Goal: Transaction & Acquisition: Purchase product/service

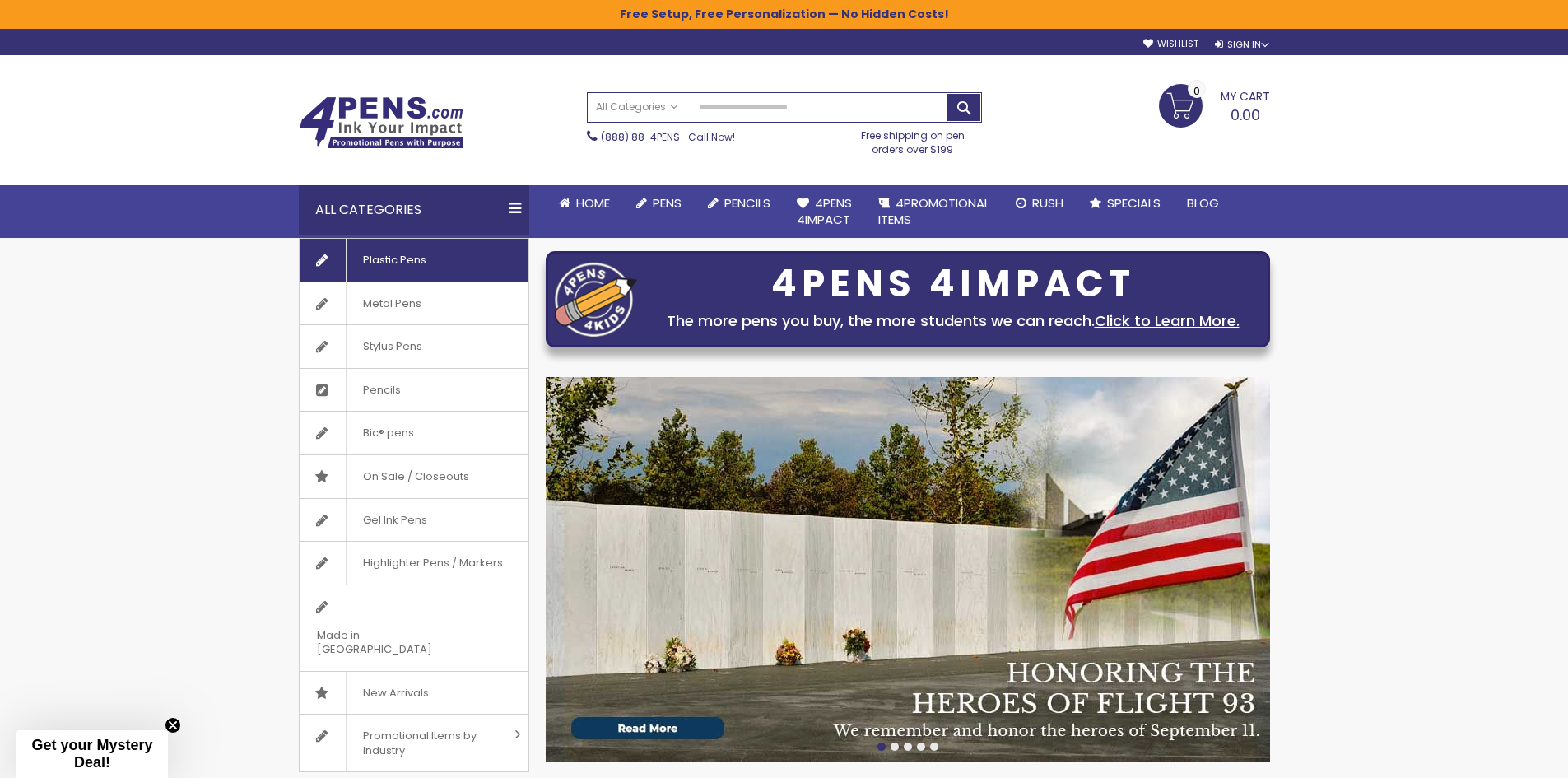
click at [393, 251] on span "Plastic Pens" at bounding box center [394, 259] width 97 height 42
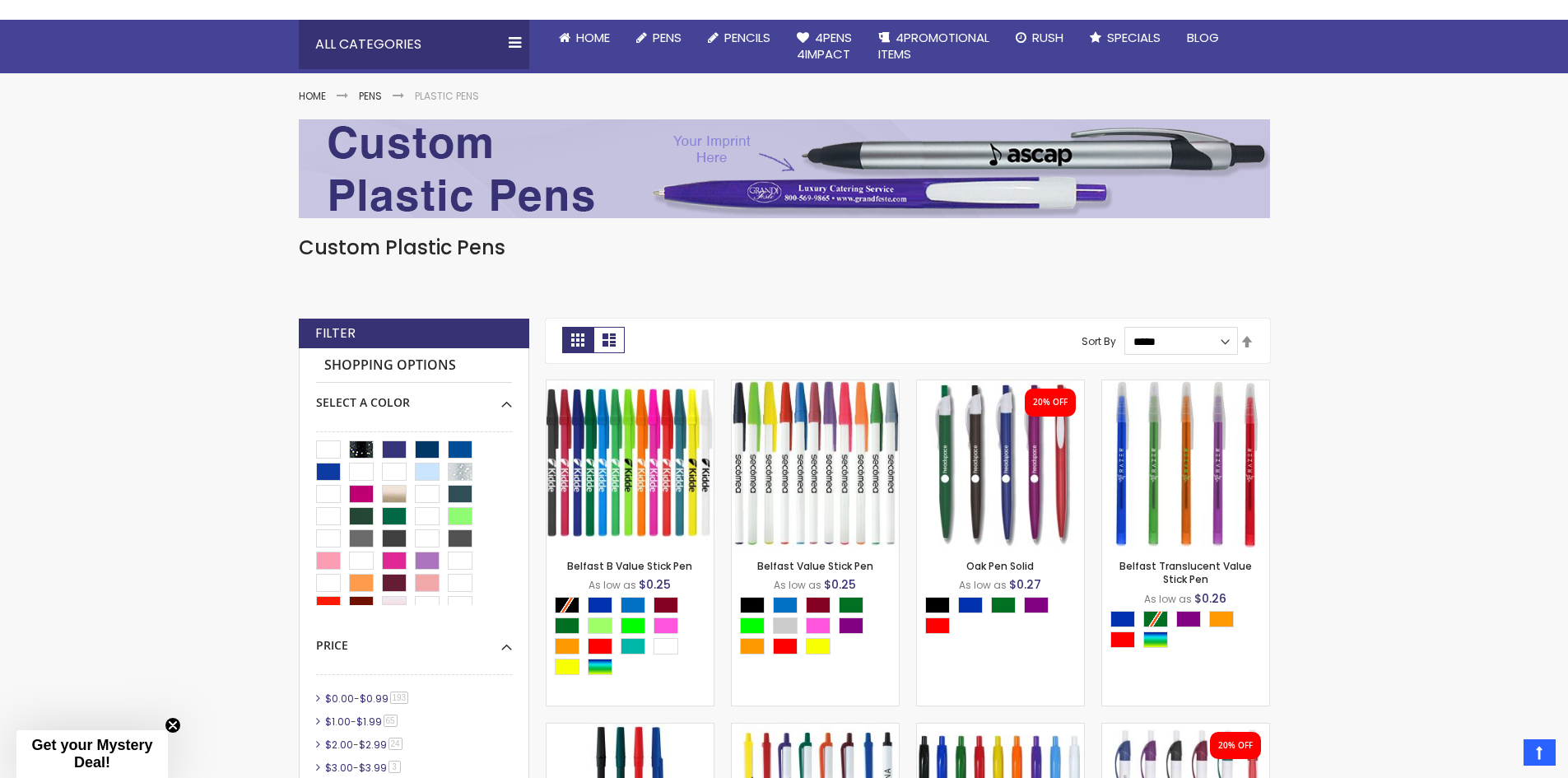
scroll to position [576, 0]
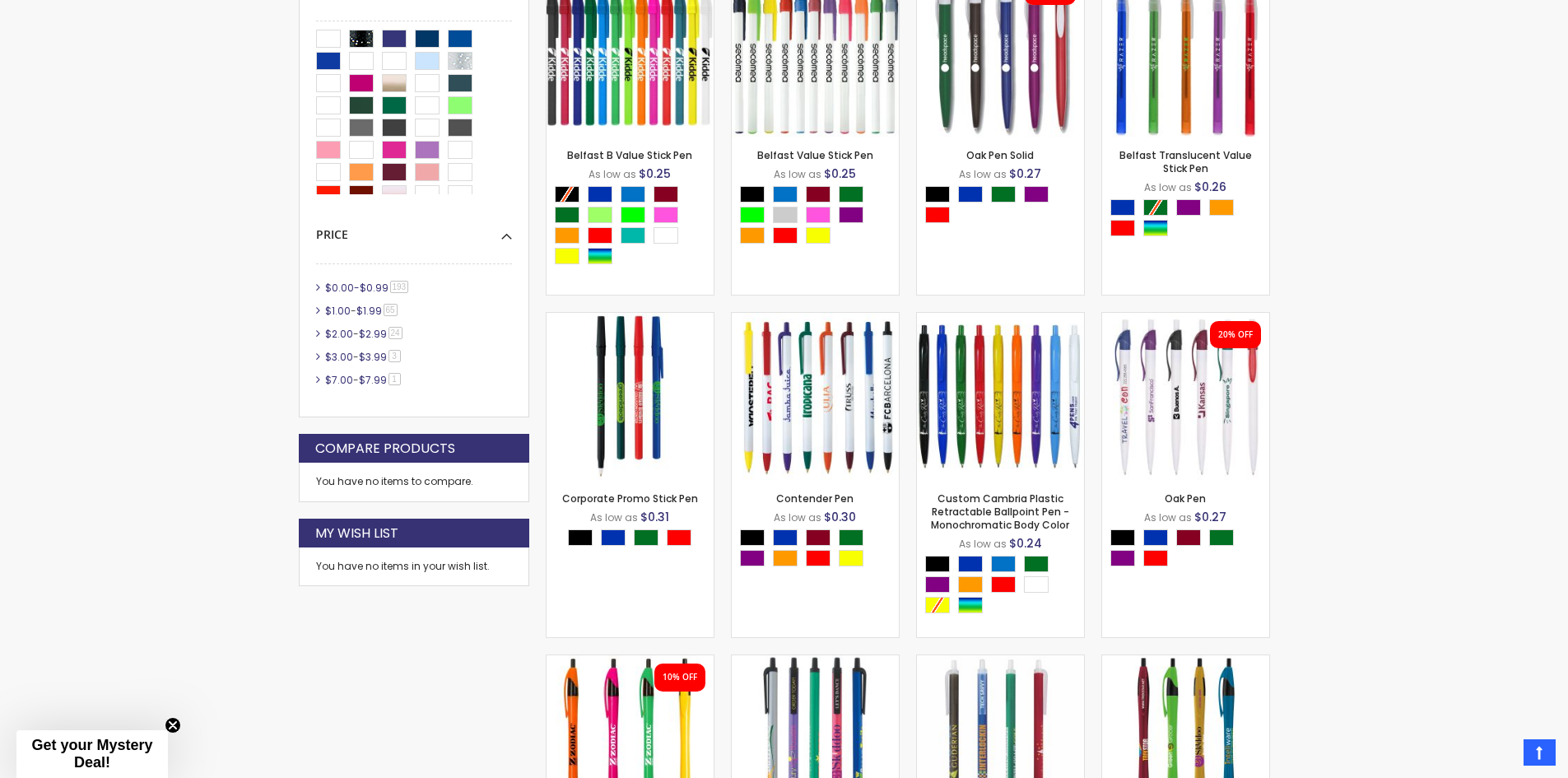
click at [364, 284] on span "$0.99" at bounding box center [374, 287] width 29 height 14
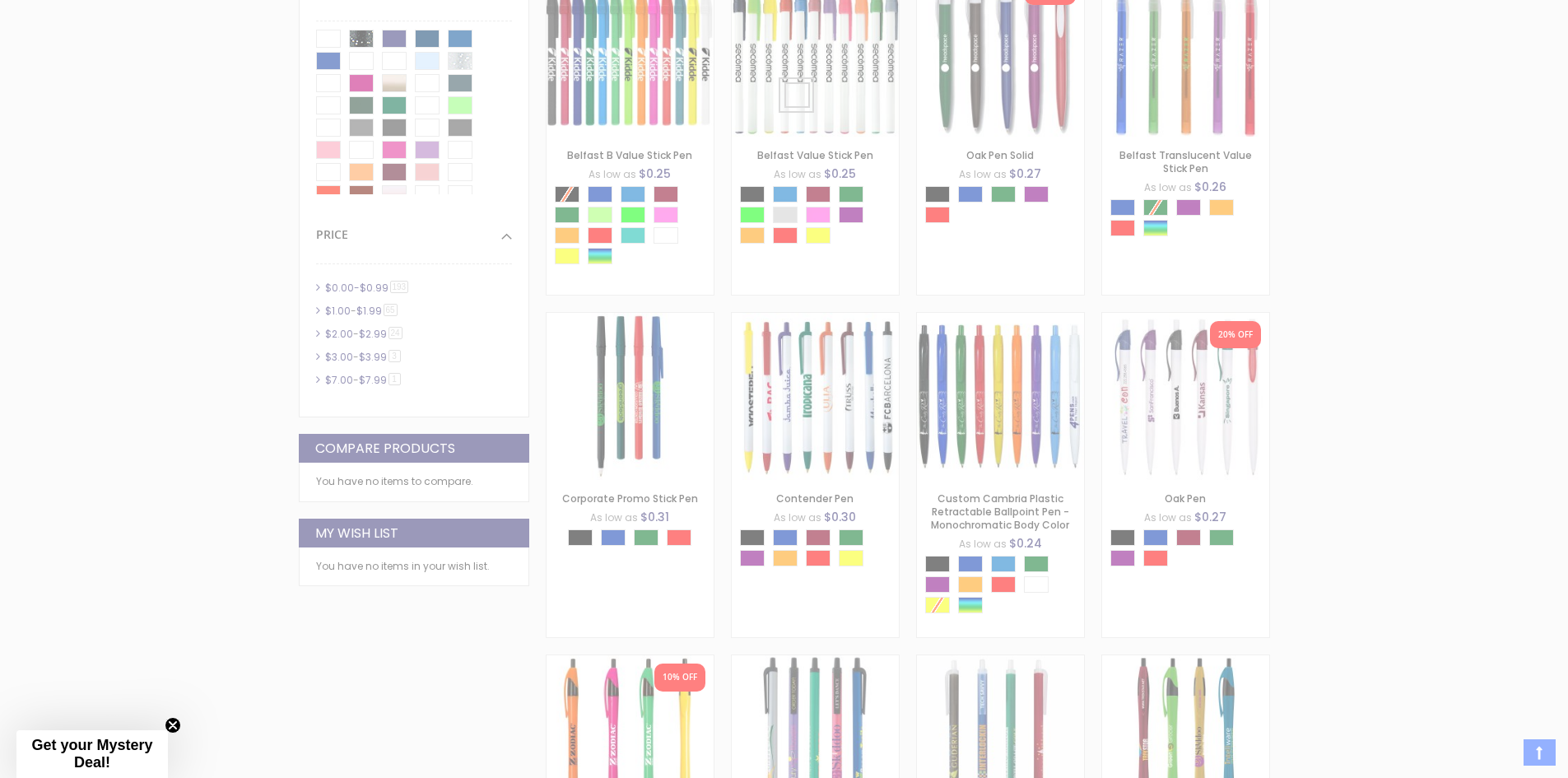
scroll to position [577, 0]
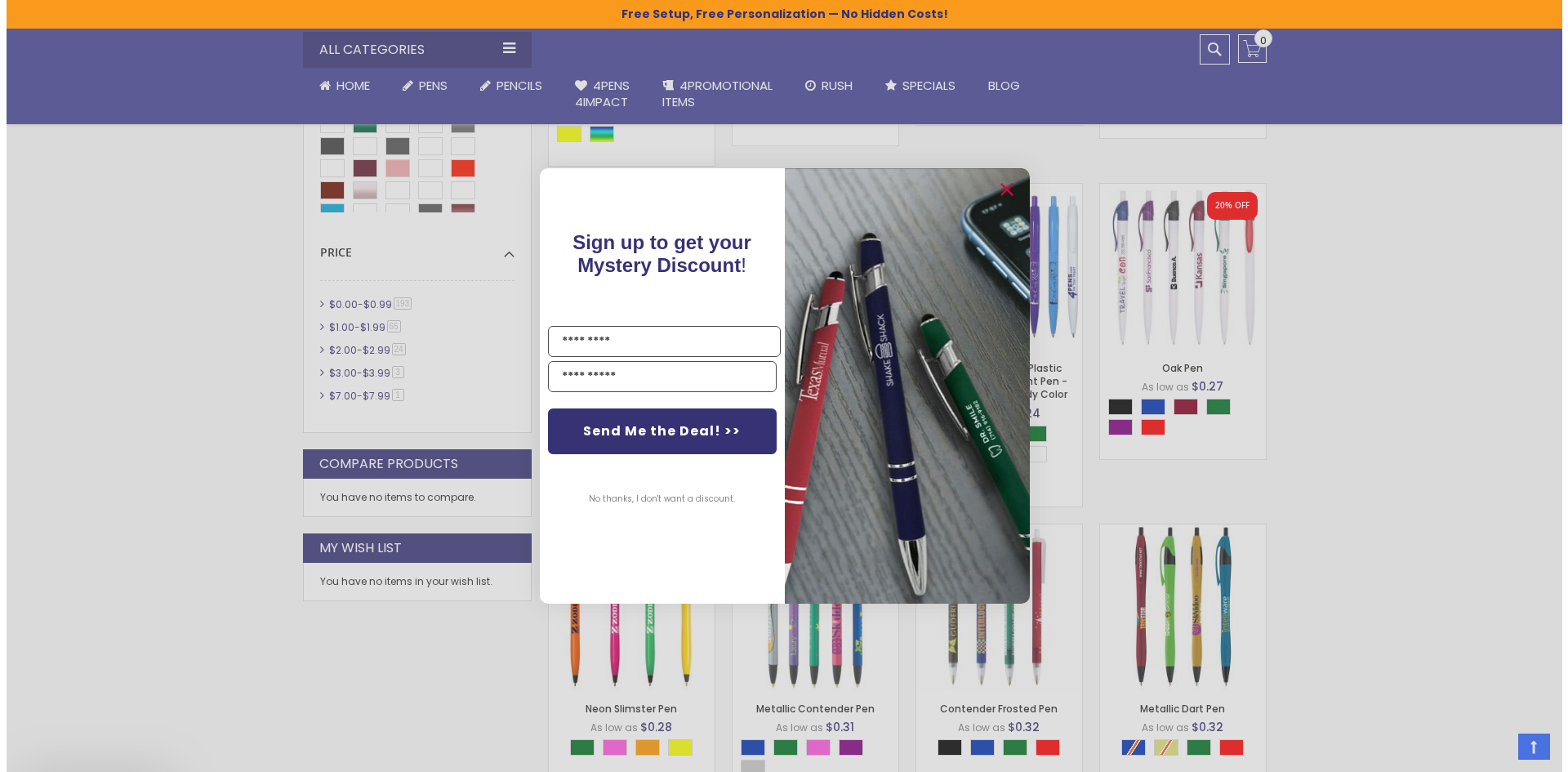
scroll to position [846, 0]
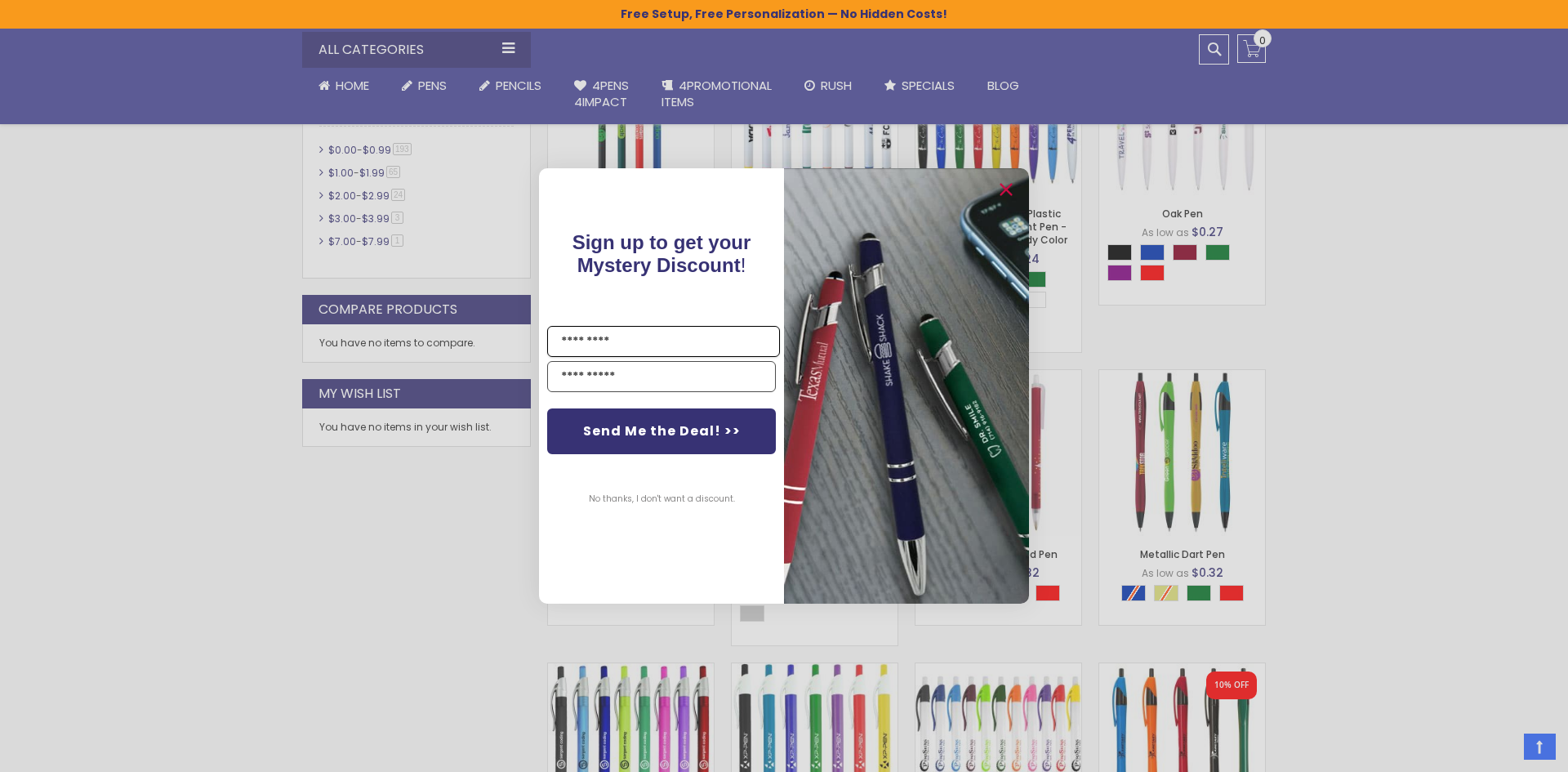
click at [614, 347] on input "Name" at bounding box center [663, 341] width 233 height 31
click at [657, 342] on input "Name" at bounding box center [663, 341] width 233 height 31
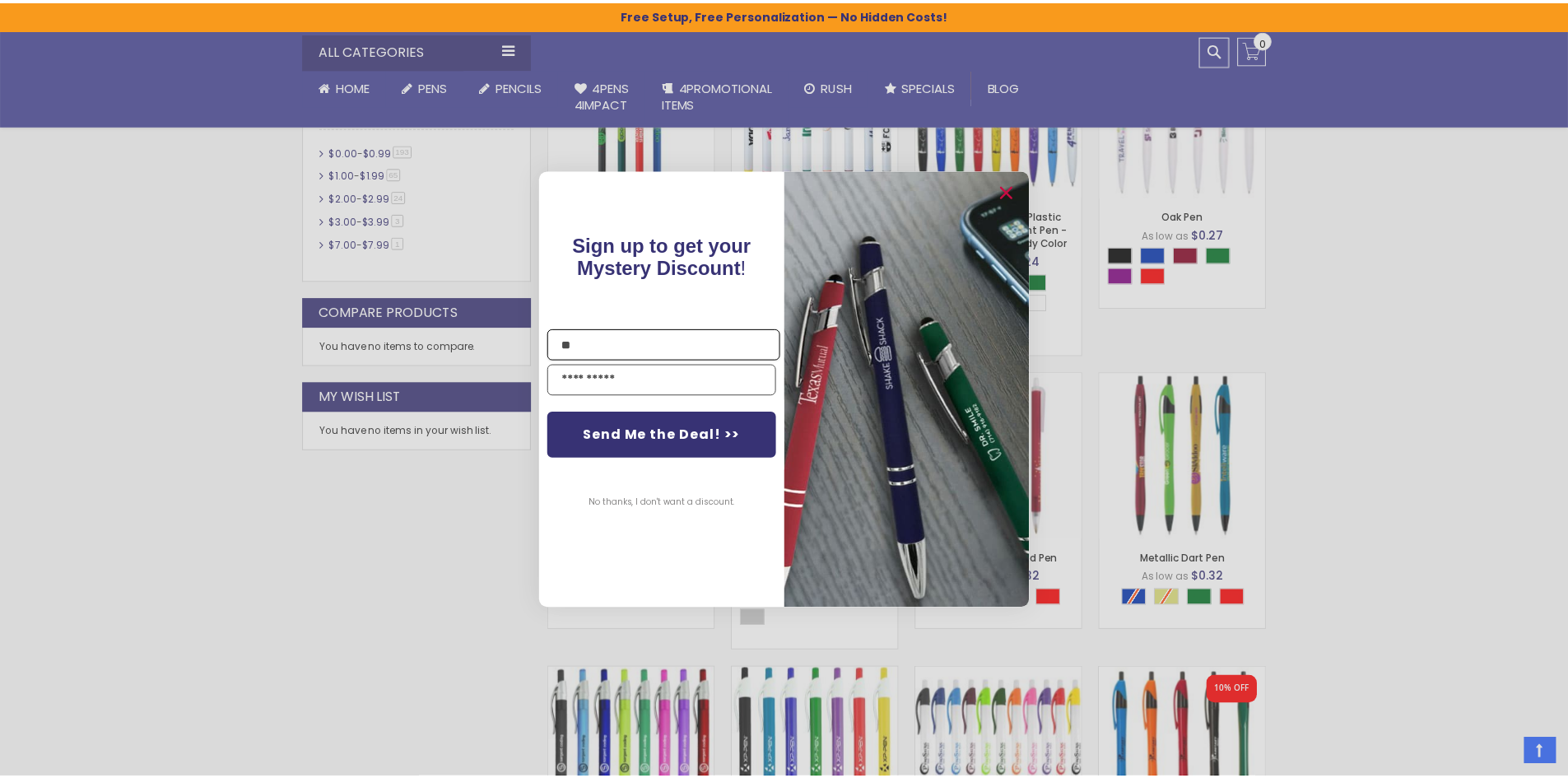
scroll to position [0, 0]
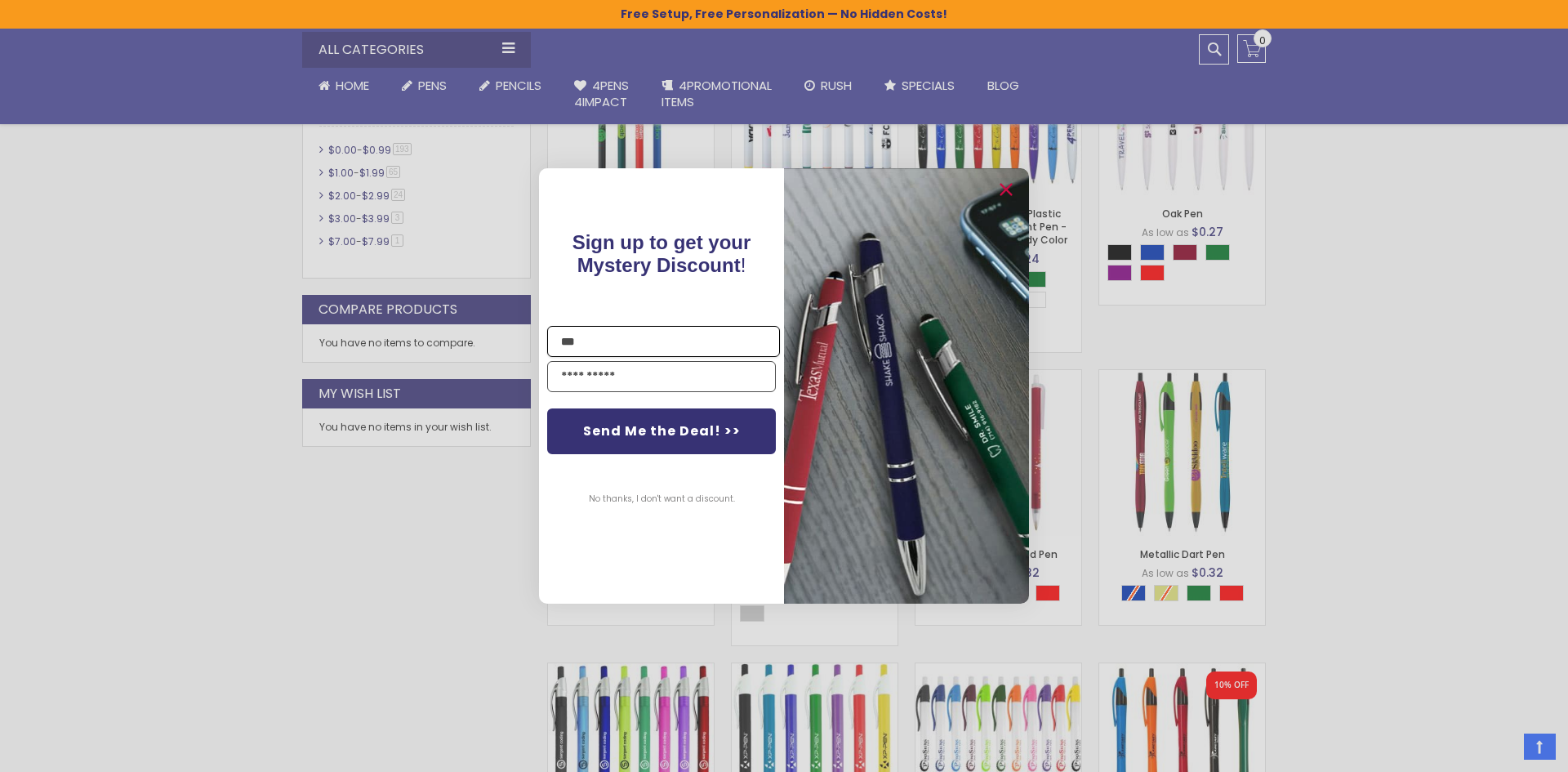
type input "***"
type input "**********"
click at [677, 442] on button "Send Me the Deal! >>" at bounding box center [661, 431] width 229 height 46
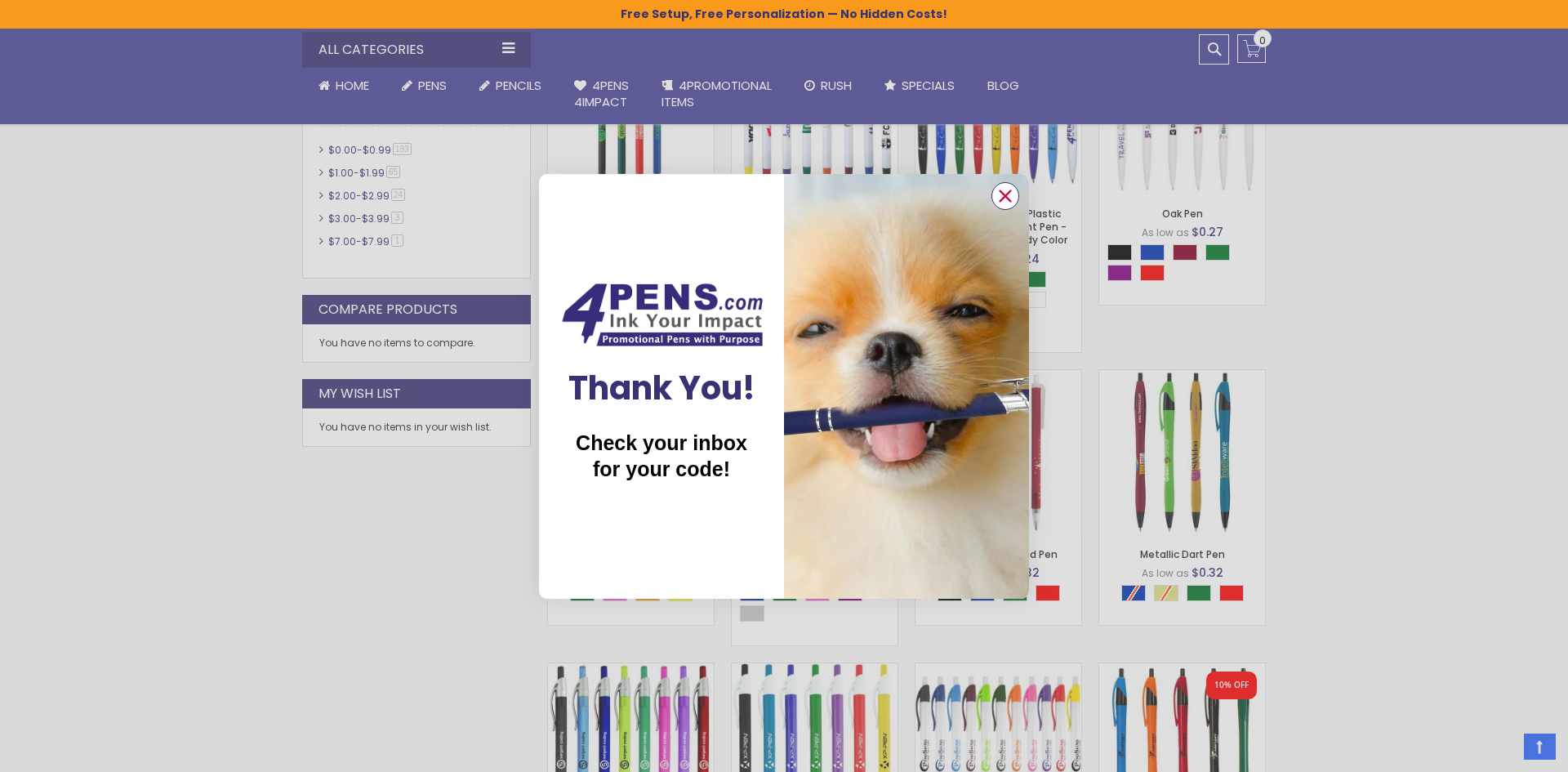
click at [1008, 192] on icon "Close dialog" at bounding box center [1005, 195] width 10 height 10
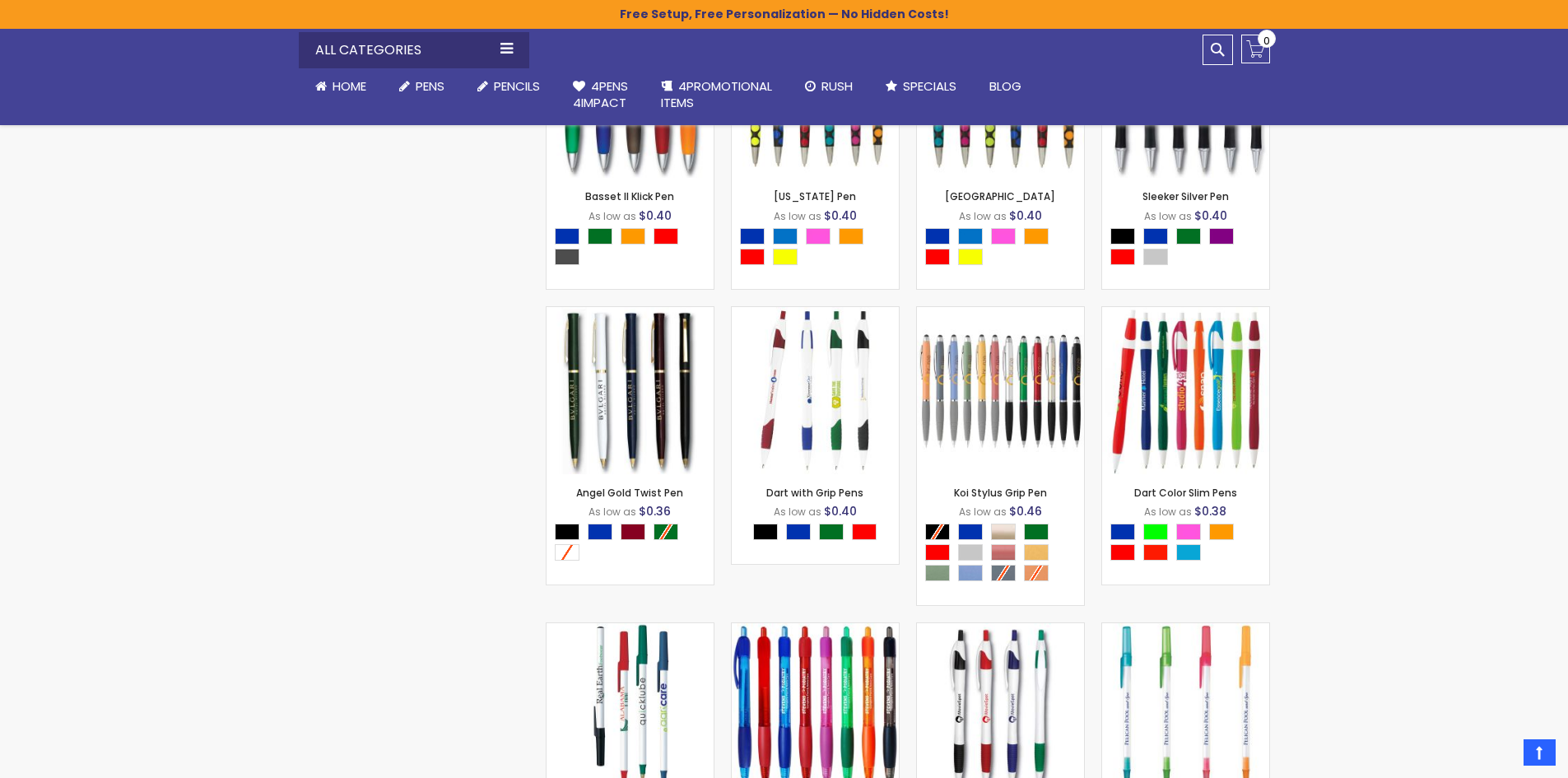
scroll to position [4062, 0]
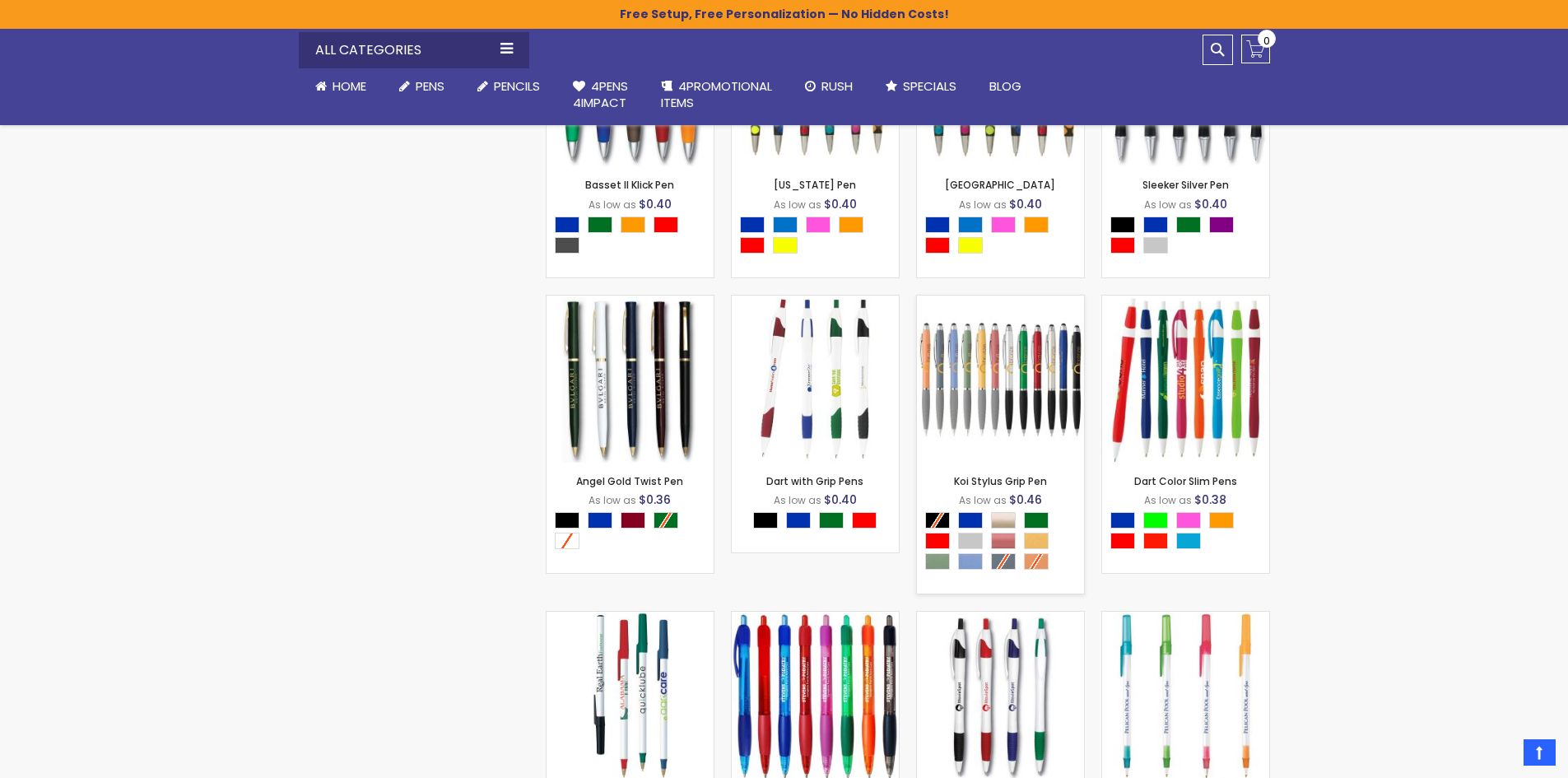
click at [992, 396] on img at bounding box center [999, 379] width 167 height 167
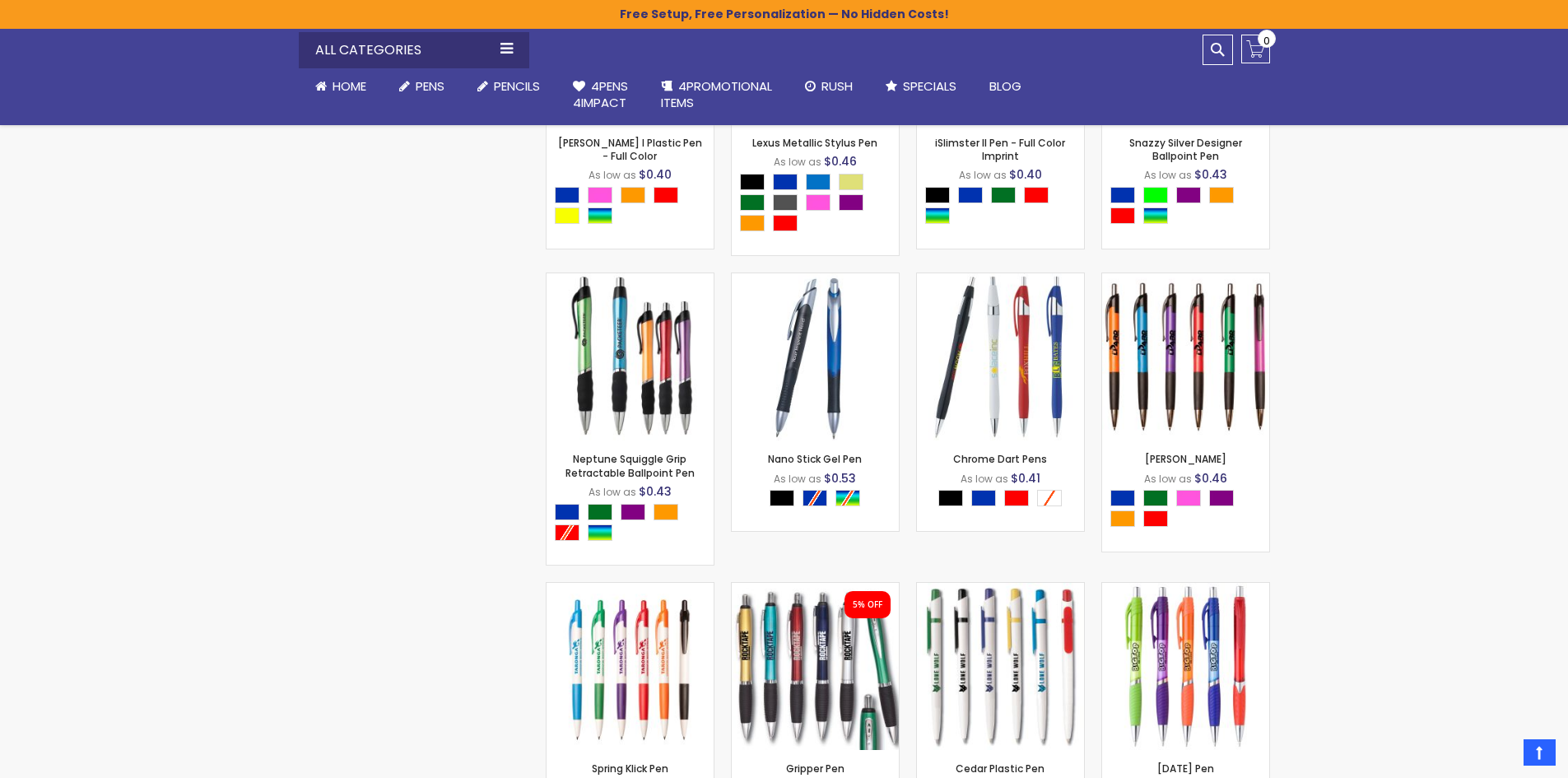
scroll to position [6120, 0]
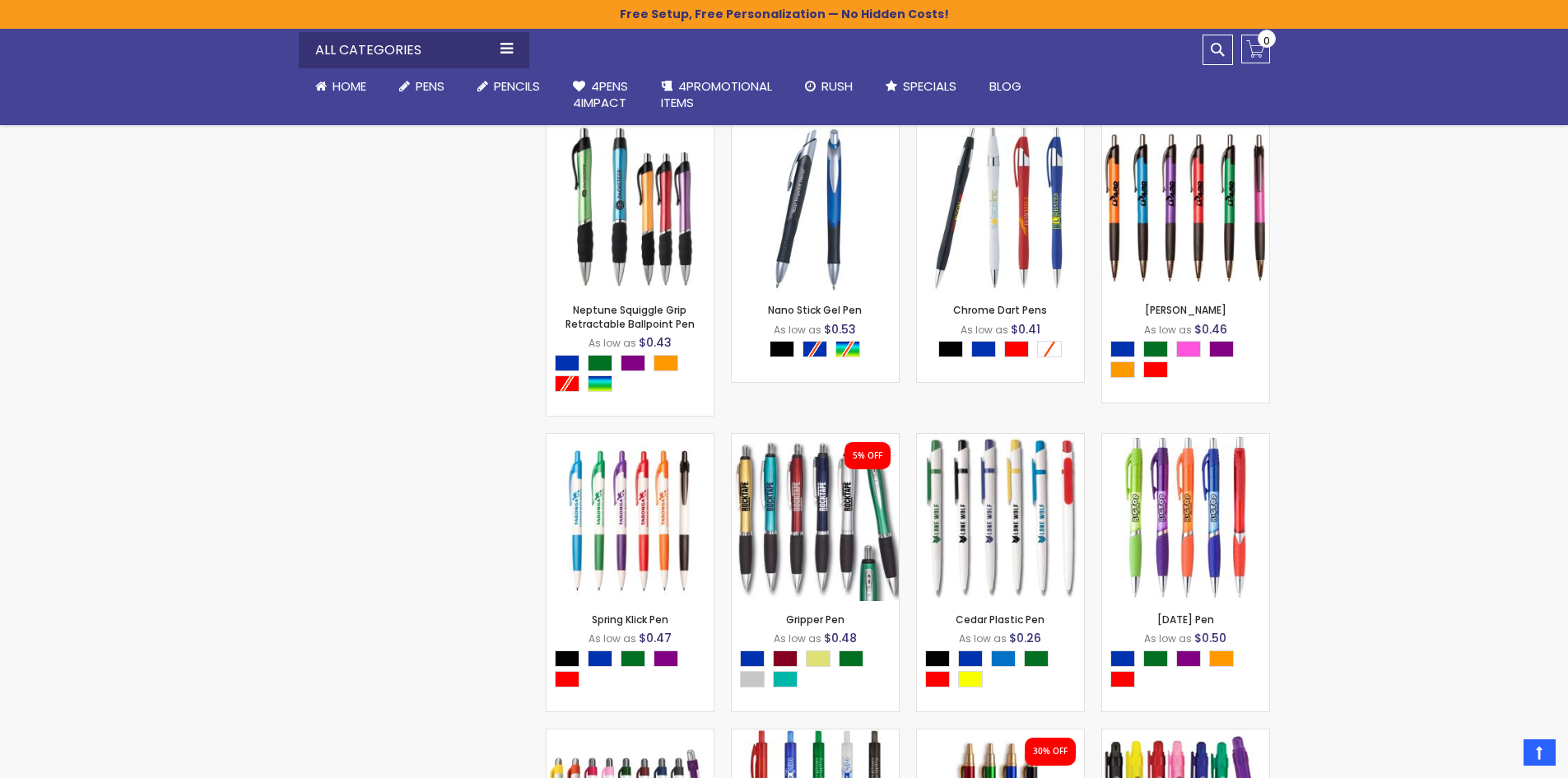
scroll to position [577, 0]
